Goal: Task Accomplishment & Management: Manage account settings

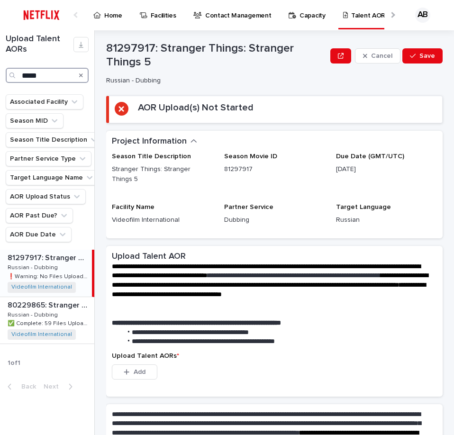
click at [49, 71] on input "*****" at bounding box center [47, 75] width 83 height 15
click at [83, 72] on div "Search" at bounding box center [80, 75] width 15 height 15
click at [81, 75] on icon "Search" at bounding box center [81, 76] width 4 height 6
click at [53, 75] on input "Search" at bounding box center [47, 75] width 83 height 15
type input "*"
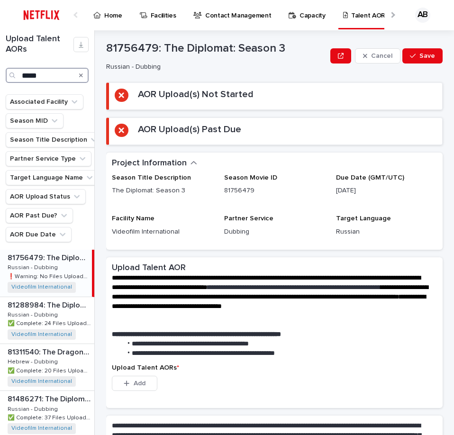
type input "*****"
click at [65, 265] on div "81756479: The Diplomat: Season 3 81756479: The Diplomat: Season 3 Russian - Dub…" at bounding box center [46, 273] width 92 height 46
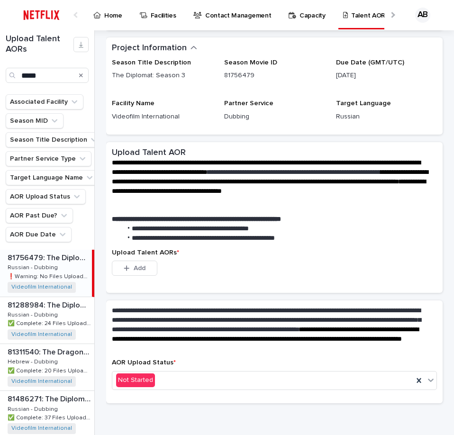
scroll to position [118, 0]
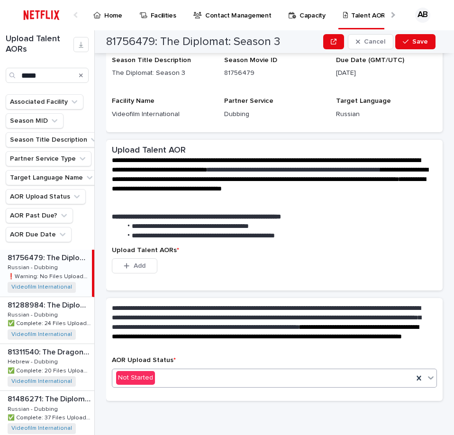
click at [214, 385] on div "Not Started" at bounding box center [262, 378] width 301 height 16
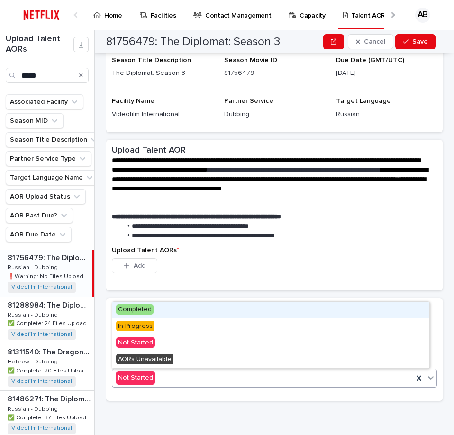
click at [164, 310] on div "Completed" at bounding box center [270, 310] width 317 height 17
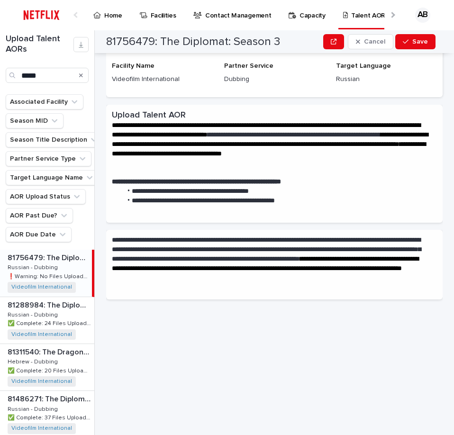
scroll to position [0, 0]
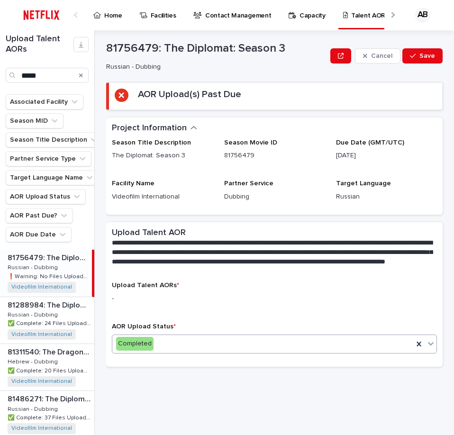
click at [198, 346] on div "Completed" at bounding box center [262, 344] width 301 height 16
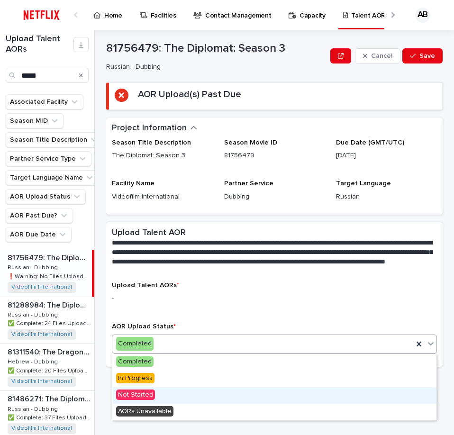
click at [152, 396] on span "Not Started" at bounding box center [135, 395] width 39 height 10
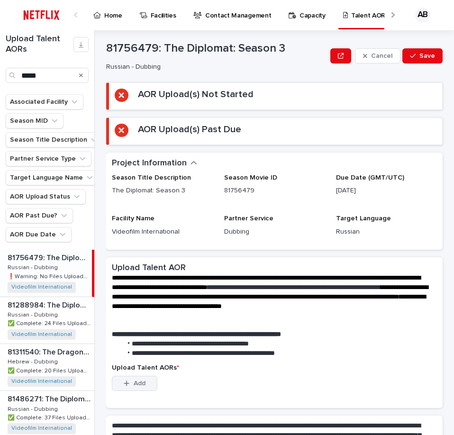
click at [127, 384] on icon "button" at bounding box center [126, 383] width 5 height 5
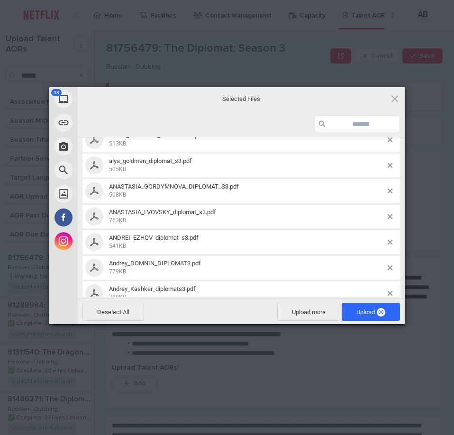
scroll to position [842, 0]
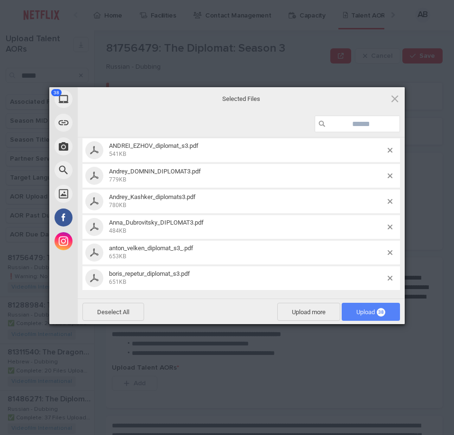
click at [367, 306] on span "Upload 38" at bounding box center [371, 312] width 58 height 18
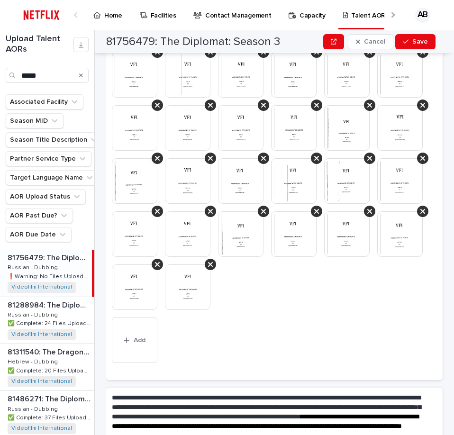
scroll to position [538, 0]
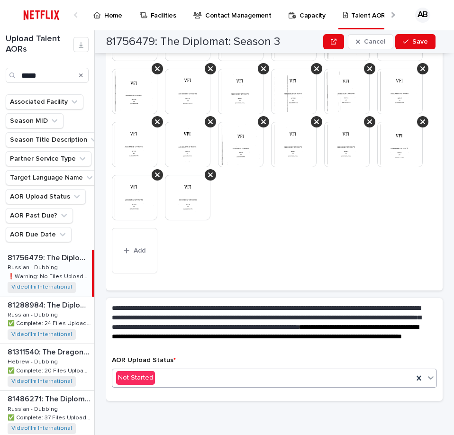
click at [157, 374] on div "Not Started" at bounding box center [262, 378] width 301 height 16
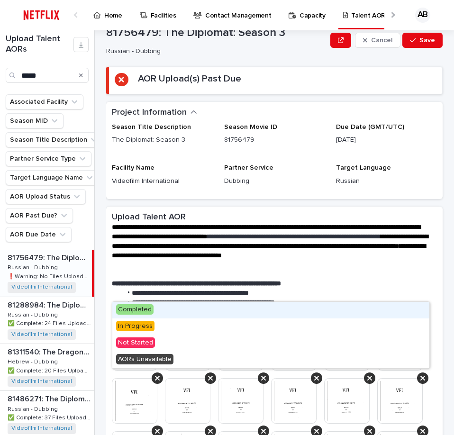
scroll to position [0, 0]
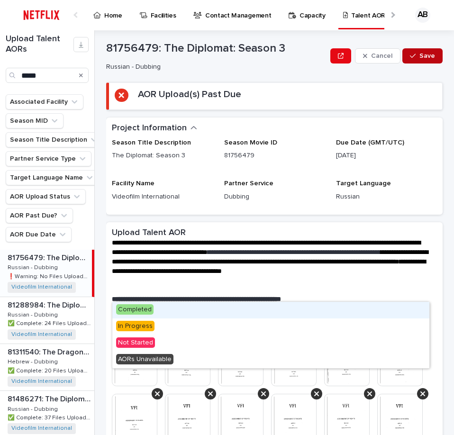
click at [427, 57] on span "Save" at bounding box center [428, 56] width 16 height 7
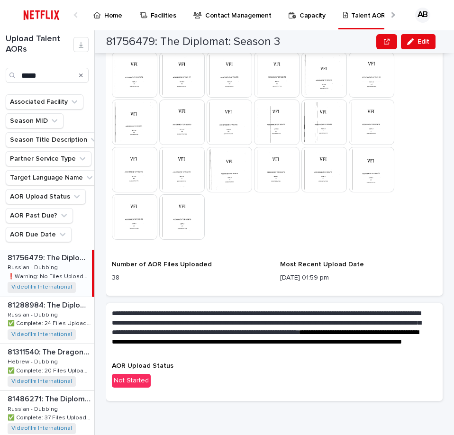
scroll to position [426, 0]
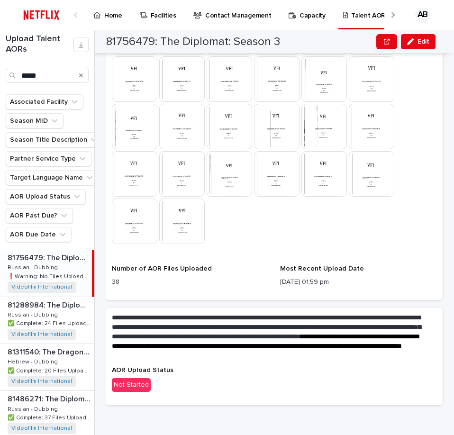
click at [133, 385] on div "Not Started" at bounding box center [131, 385] width 39 height 14
click at [159, 383] on p "Not Started" at bounding box center [274, 385] width 325 height 14
click at [142, 384] on div "Not Started" at bounding box center [131, 385] width 39 height 14
click at [126, 372] on span "AOR Upload Status" at bounding box center [143, 370] width 62 height 7
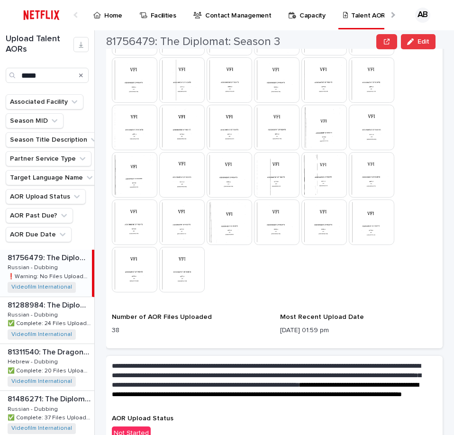
scroll to position [430, 0]
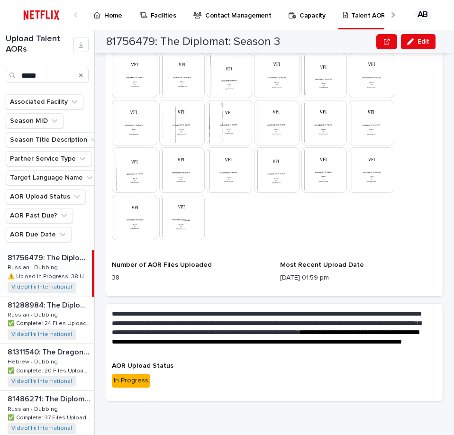
click at [135, 380] on div "In Progress" at bounding box center [131, 381] width 38 height 14
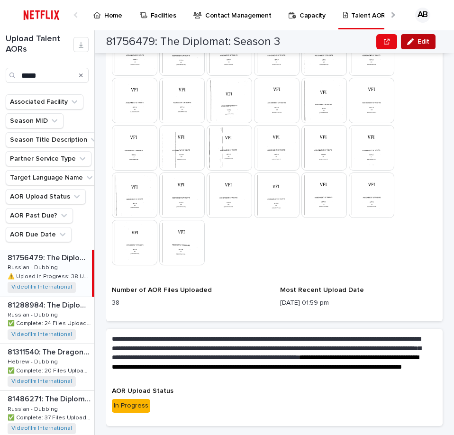
scroll to position [190, 0]
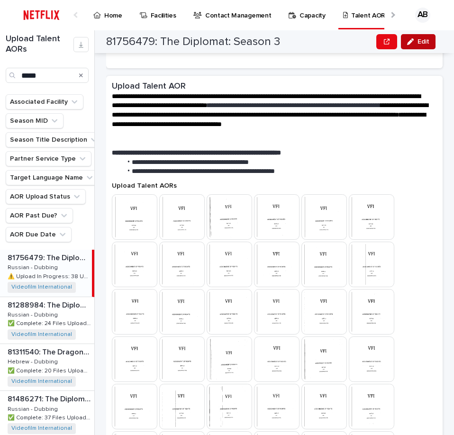
click at [407, 37] on button "Edit" at bounding box center [418, 41] width 35 height 15
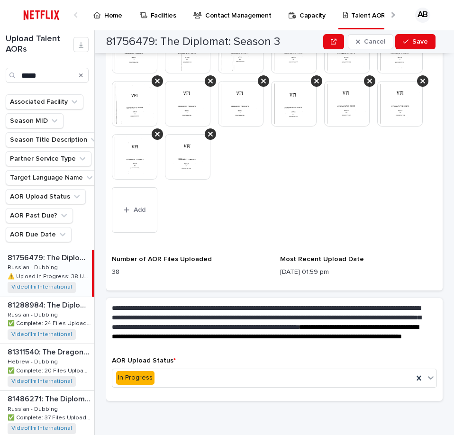
scroll to position [622, 0]
click at [155, 375] on div "In Progress" at bounding box center [262, 378] width 301 height 16
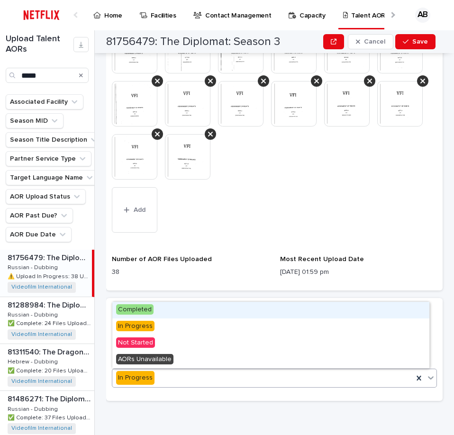
click at [147, 314] on span "Completed" at bounding box center [134, 309] width 37 height 10
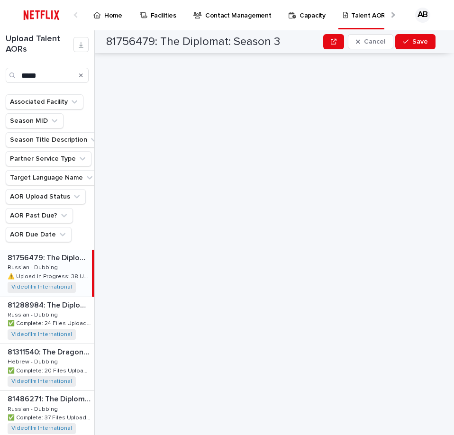
scroll to position [0, 0]
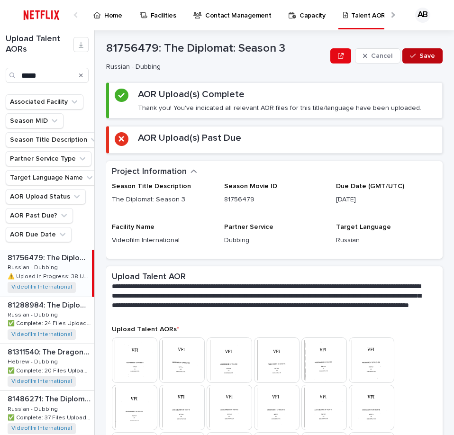
click at [416, 52] on button "Save" at bounding box center [423, 55] width 40 height 15
